Goal: Information Seeking & Learning: Learn about a topic

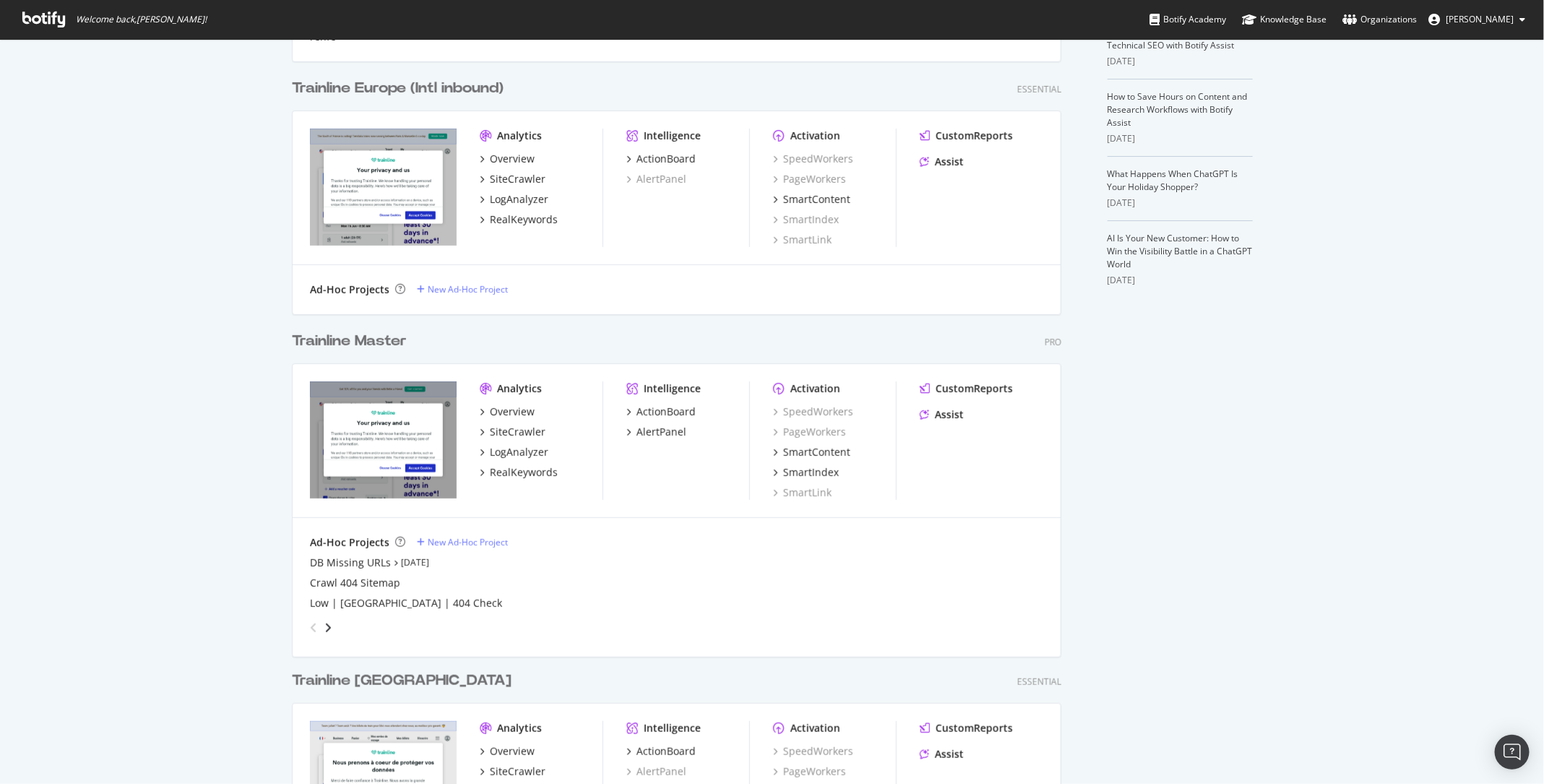
scroll to position [363, 0]
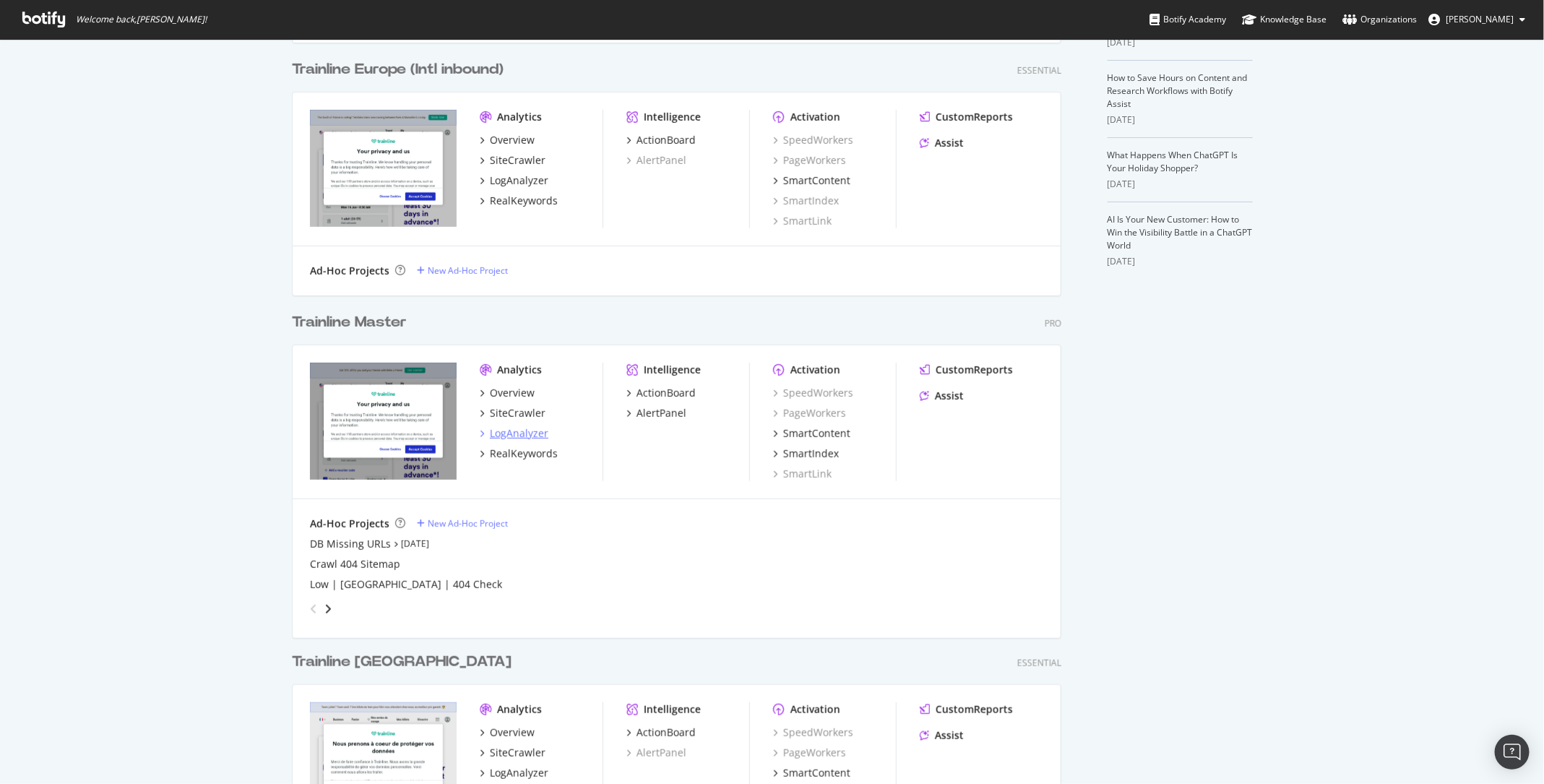
click at [509, 438] on div "LogAnalyzer" at bounding box center [519, 433] width 59 height 15
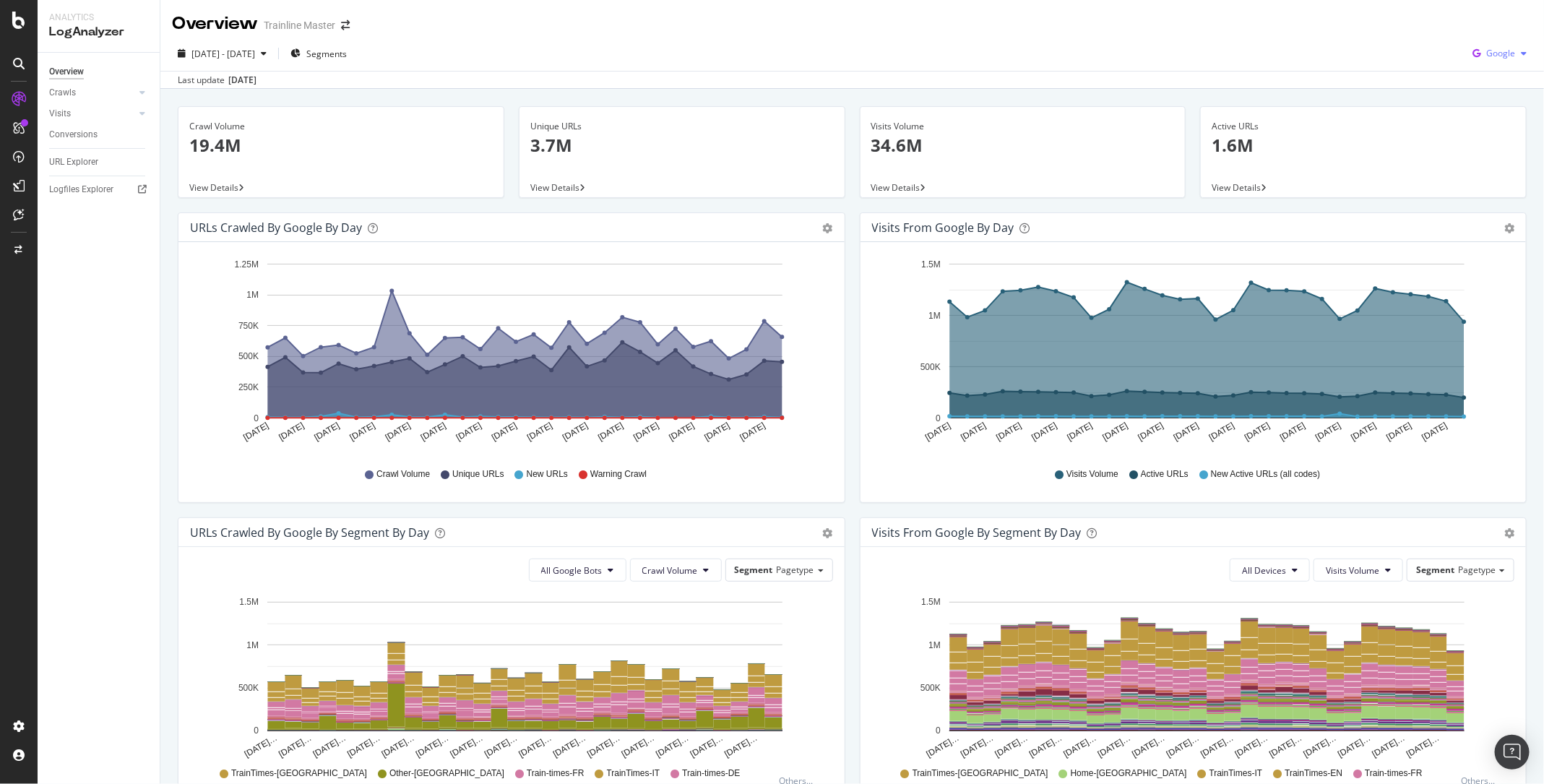
click at [1491, 42] on button "Google" at bounding box center [1500, 54] width 66 height 23
click at [1484, 114] on span "Bing" at bounding box center [1502, 109] width 54 height 13
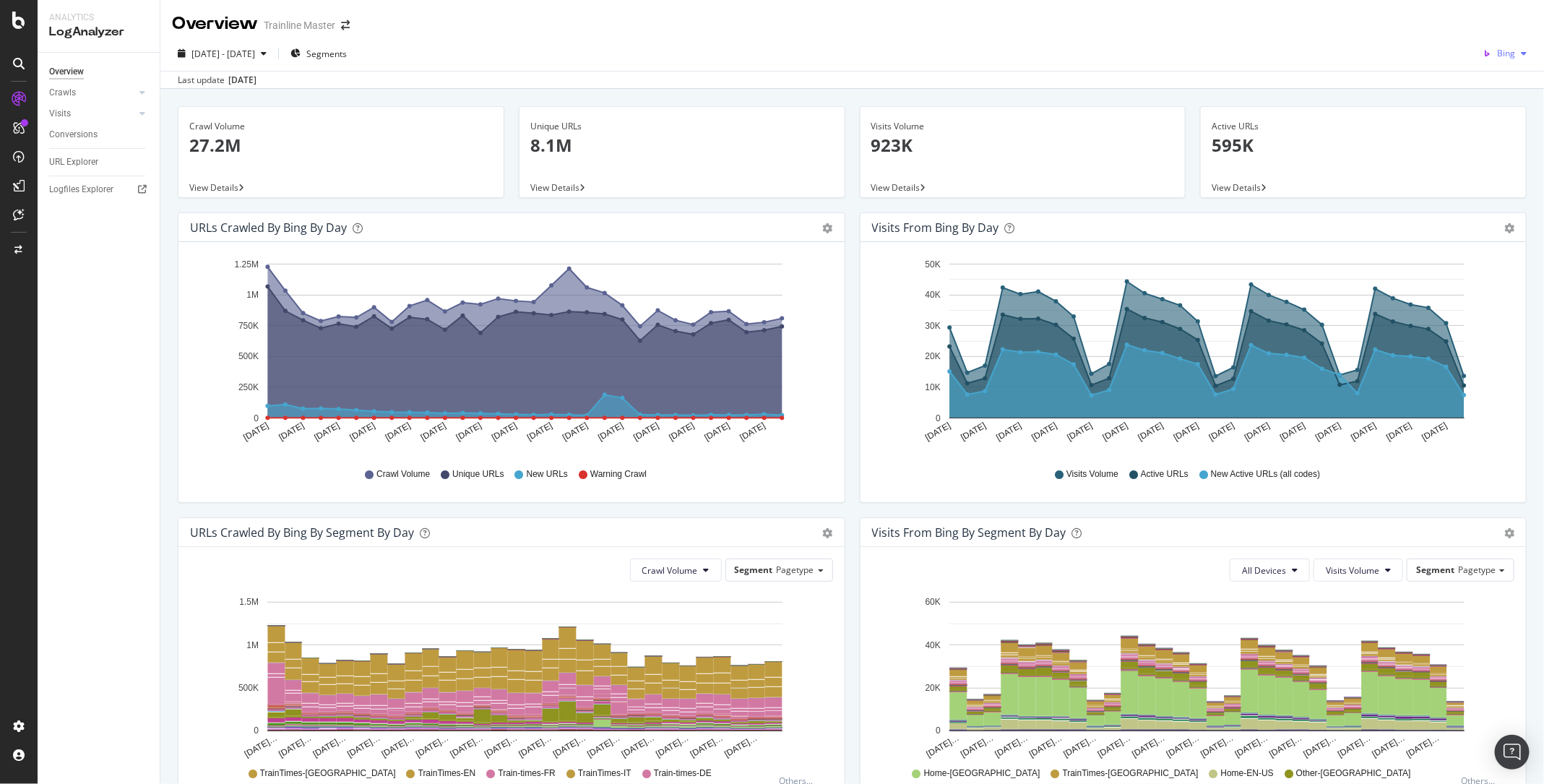
click at [1510, 54] on span "Bing" at bounding box center [1506, 53] width 18 height 12
click at [1484, 139] on span "OpenAI" at bounding box center [1502, 136] width 54 height 13
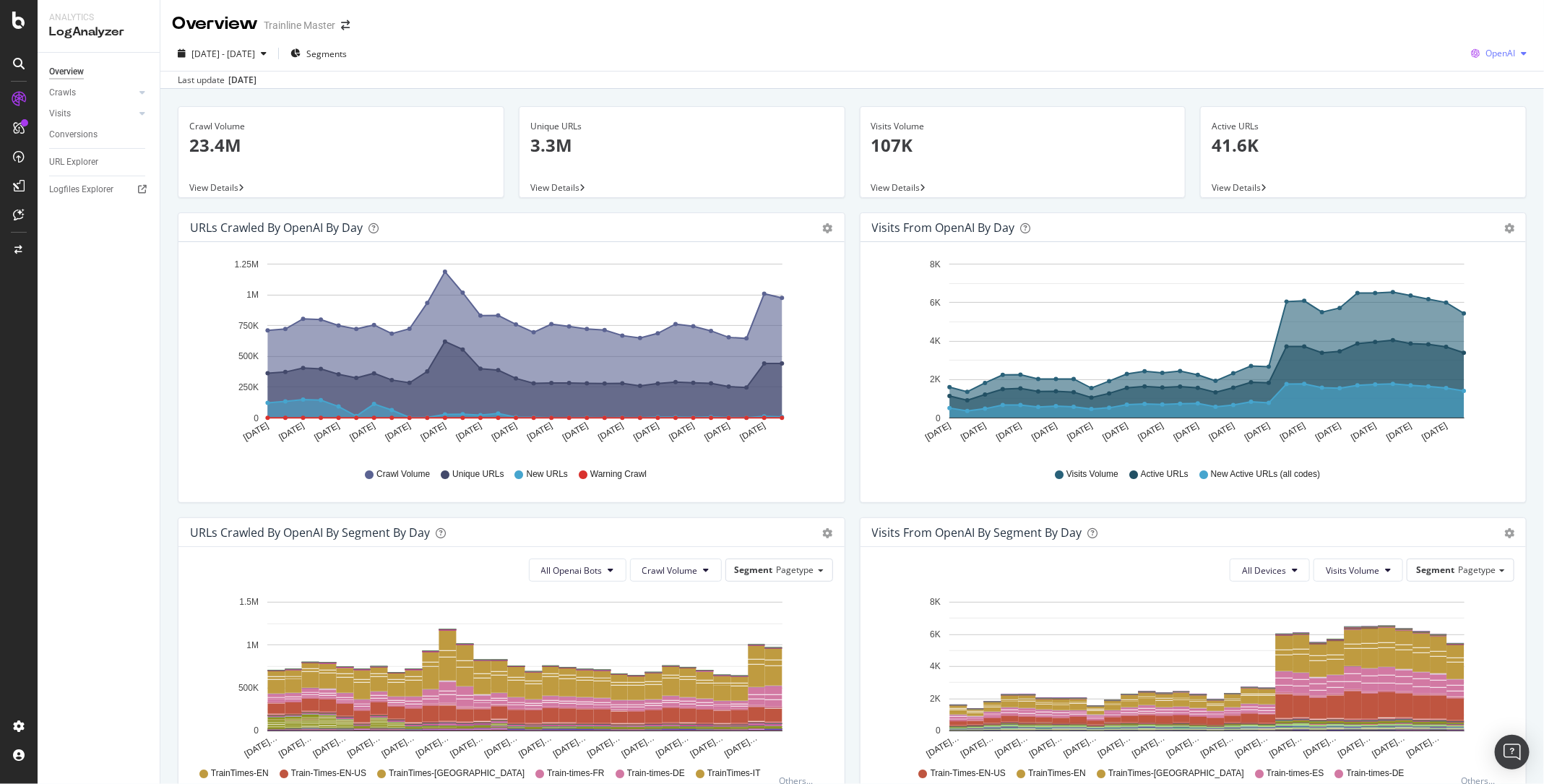
click at [1507, 54] on span "OpenAI" at bounding box center [1501, 53] width 29 height 12
click at [1490, 160] on span "Other AI Bots" at bounding box center [1502, 163] width 54 height 13
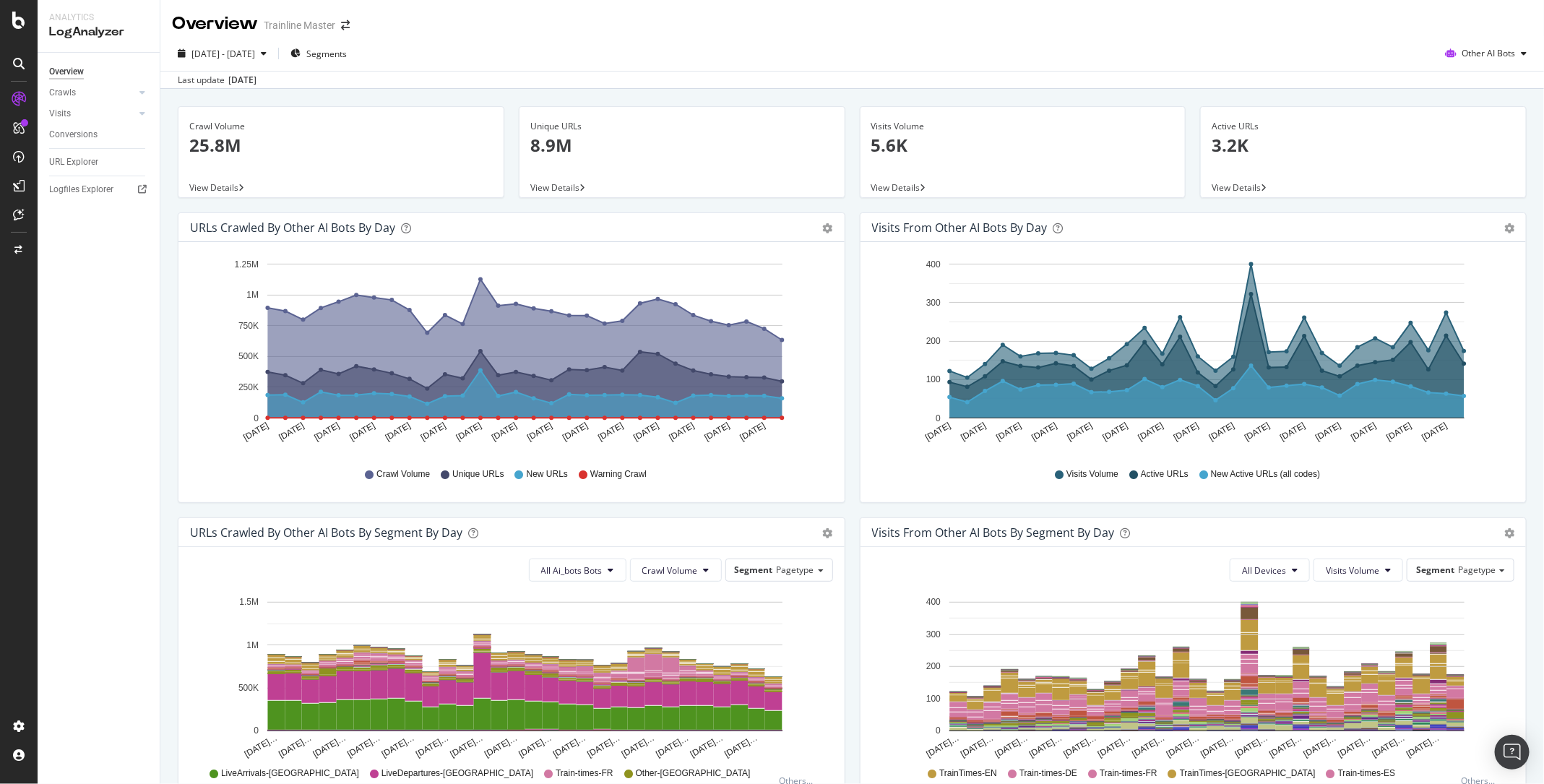
click at [1492, 65] on div "[DATE] - [DATE] Segments Other AI Bots" at bounding box center [852, 56] width 1384 height 29
click at [1501, 51] on span "Other AI Bots" at bounding box center [1488, 53] width 54 height 12
click at [1482, 133] on span "OpenAI" at bounding box center [1499, 136] width 56 height 13
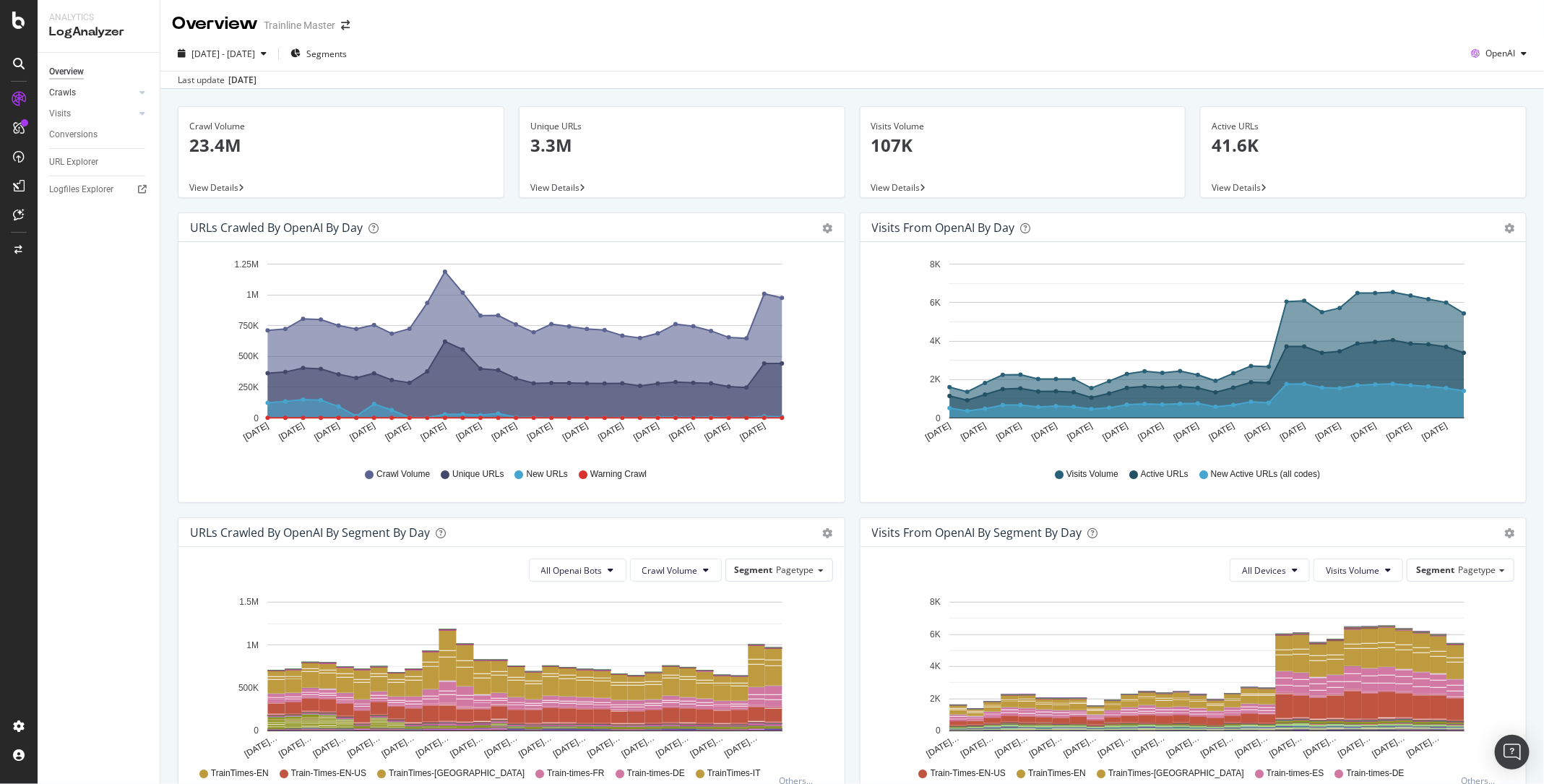
click at [75, 95] on link "Crawls" at bounding box center [92, 92] width 86 height 15
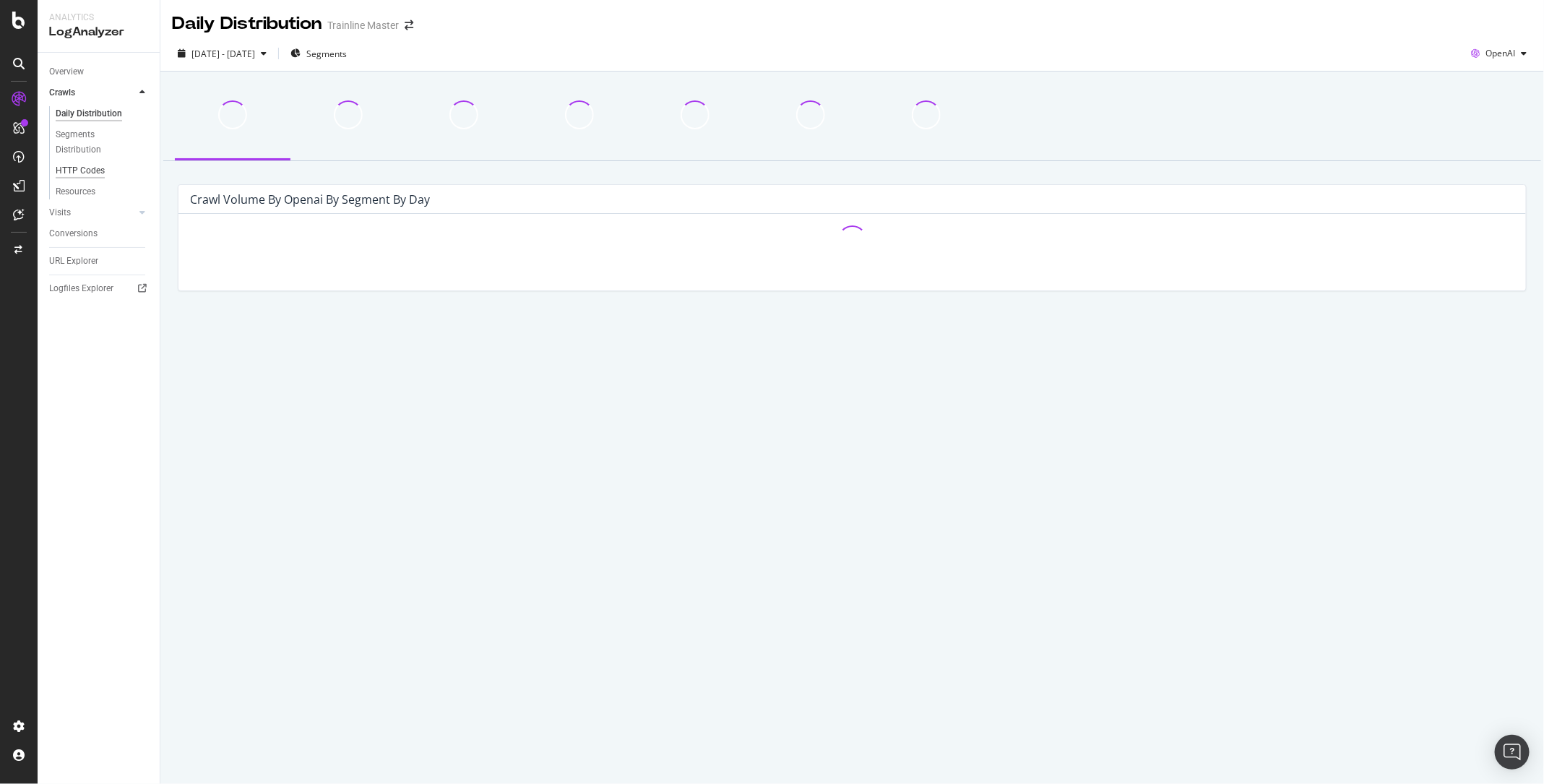
click at [87, 171] on div "HTTP Codes" at bounding box center [80, 171] width 49 height 15
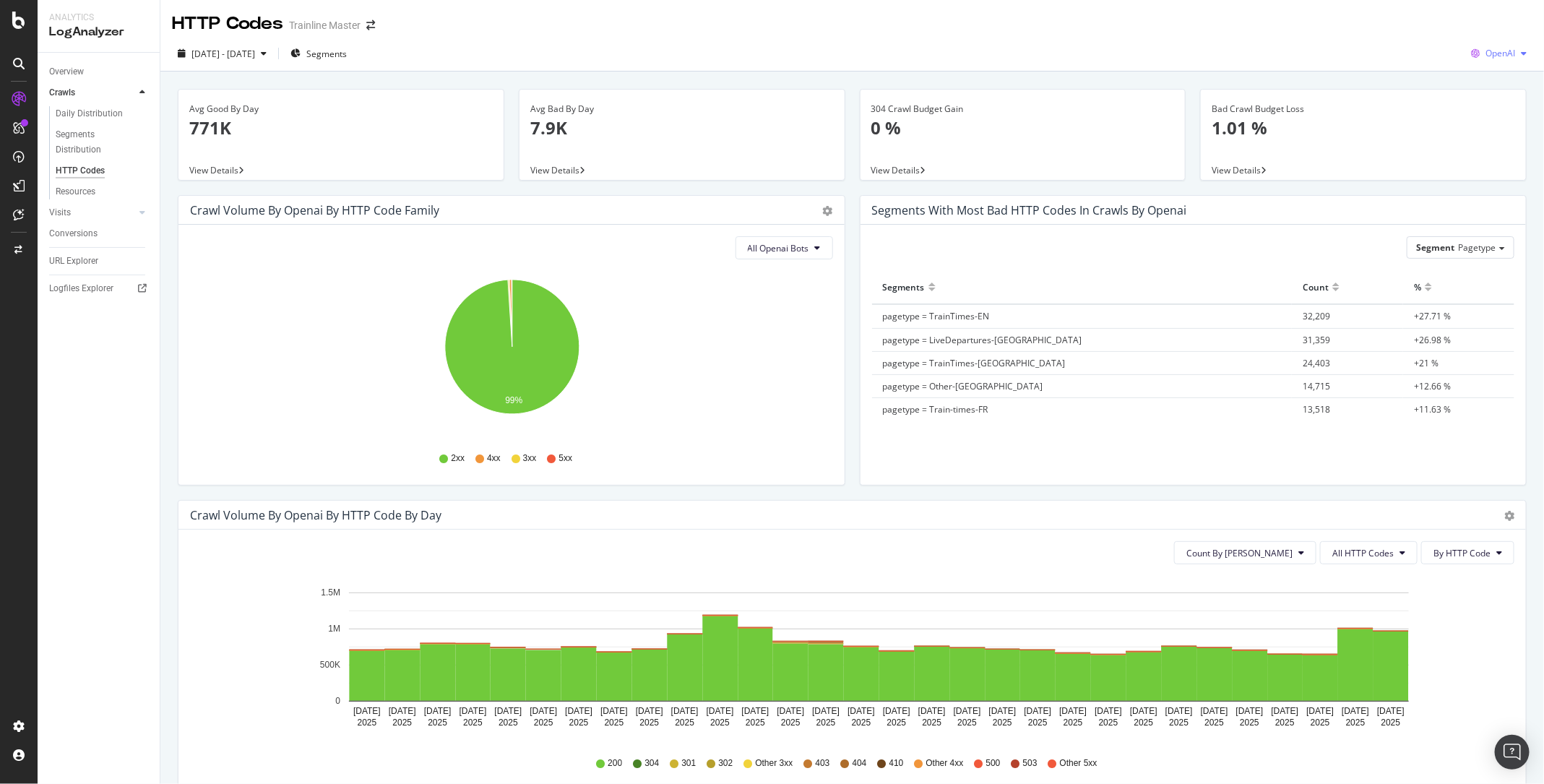
click at [1506, 57] on span "OpenAI" at bounding box center [1501, 53] width 29 height 12
click at [1498, 107] on span "Bing" at bounding box center [1502, 109] width 54 height 13
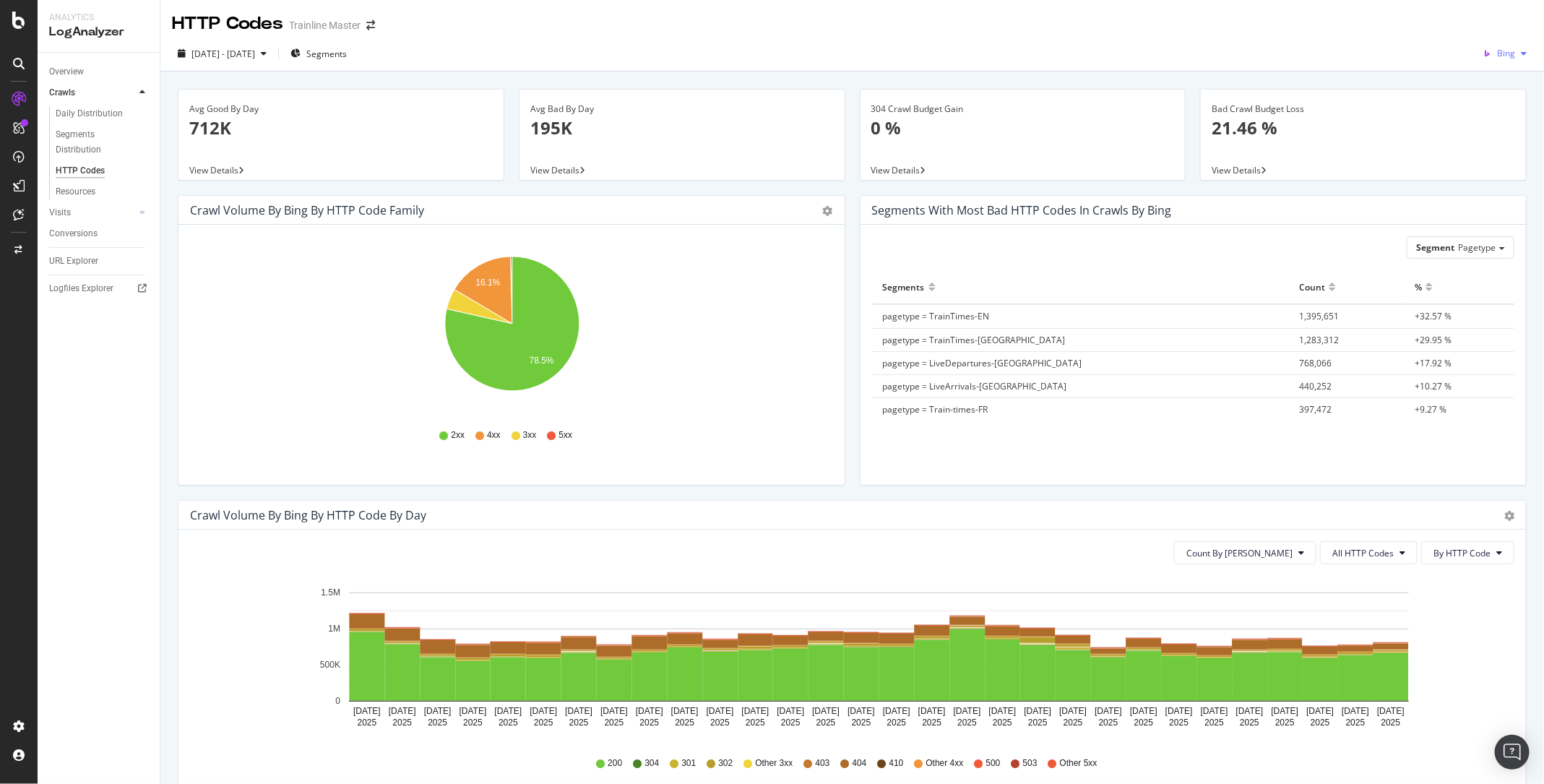
click at [1517, 55] on div "button" at bounding box center [1524, 54] width 18 height 9
click at [1508, 87] on span "Google" at bounding box center [1502, 82] width 54 height 13
